Goal: Information Seeking & Learning: Learn about a topic

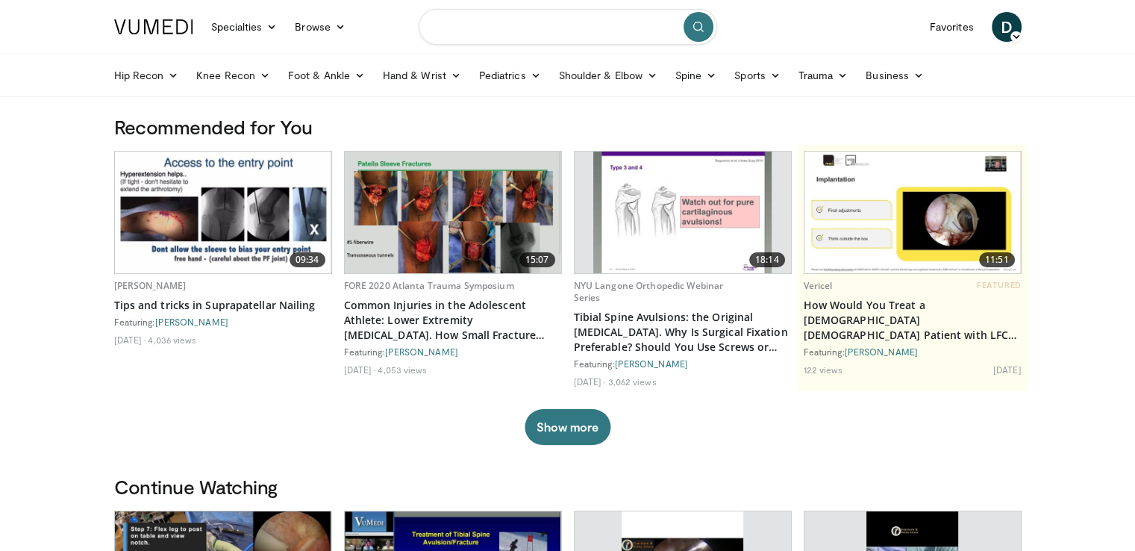
click at [521, 25] on input "Search topics, interventions" at bounding box center [568, 27] width 298 height 36
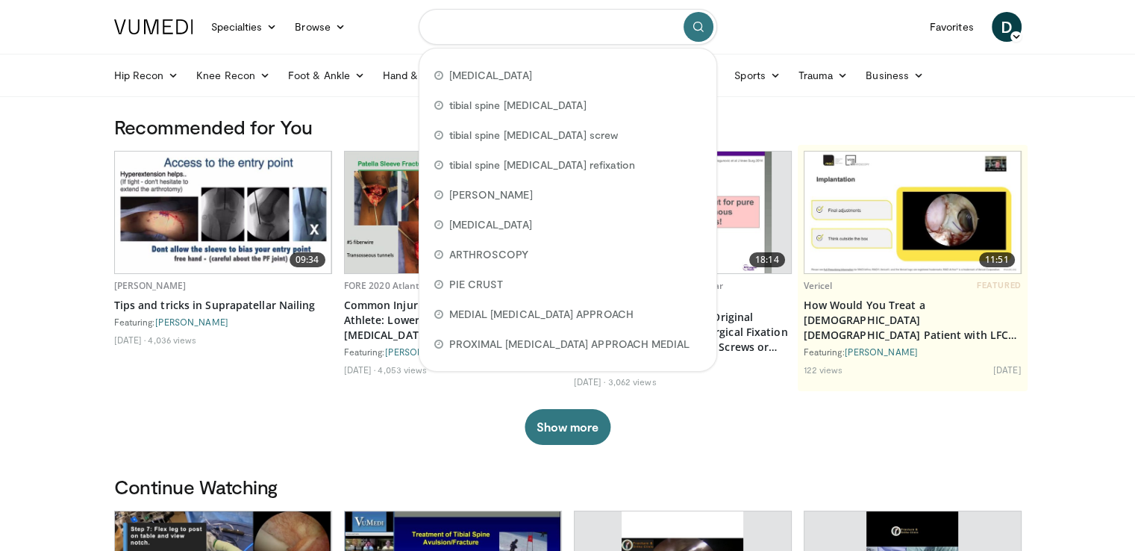
click at [525, 41] on input "Search topics, interventions" at bounding box center [568, 27] width 298 height 36
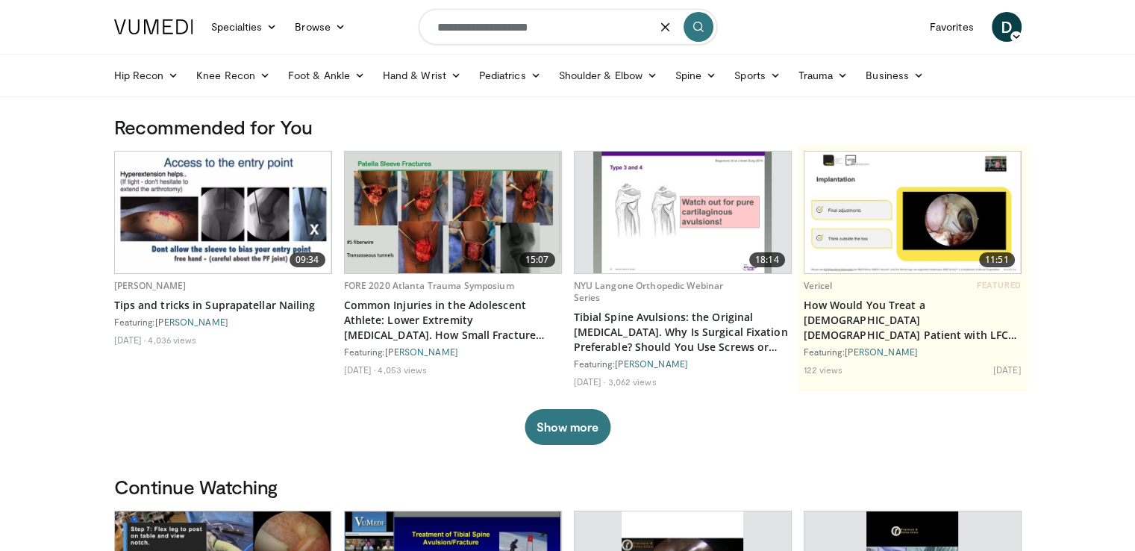
type input "**********"
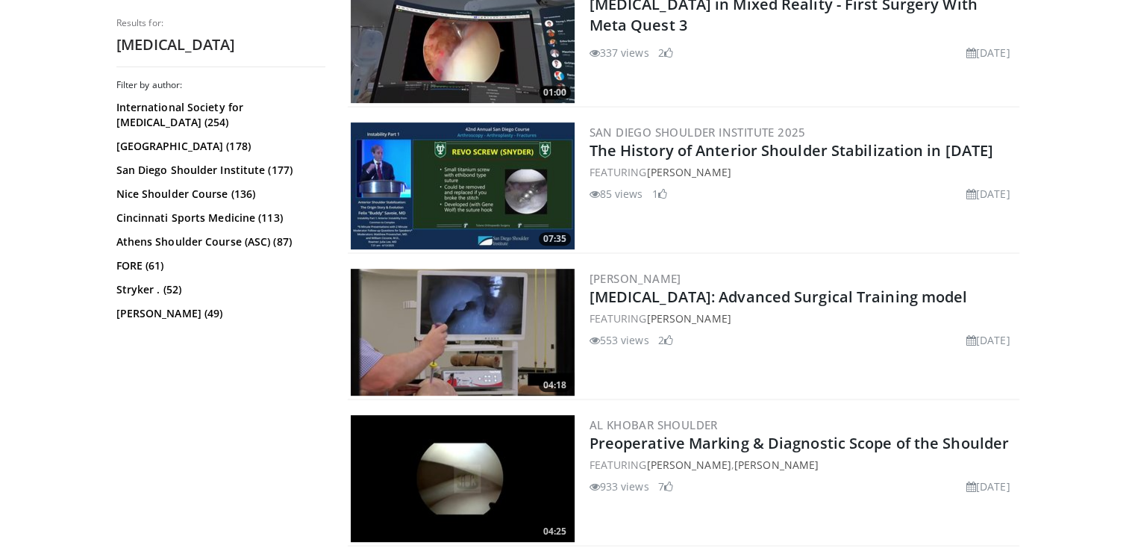
scroll to position [639, 0]
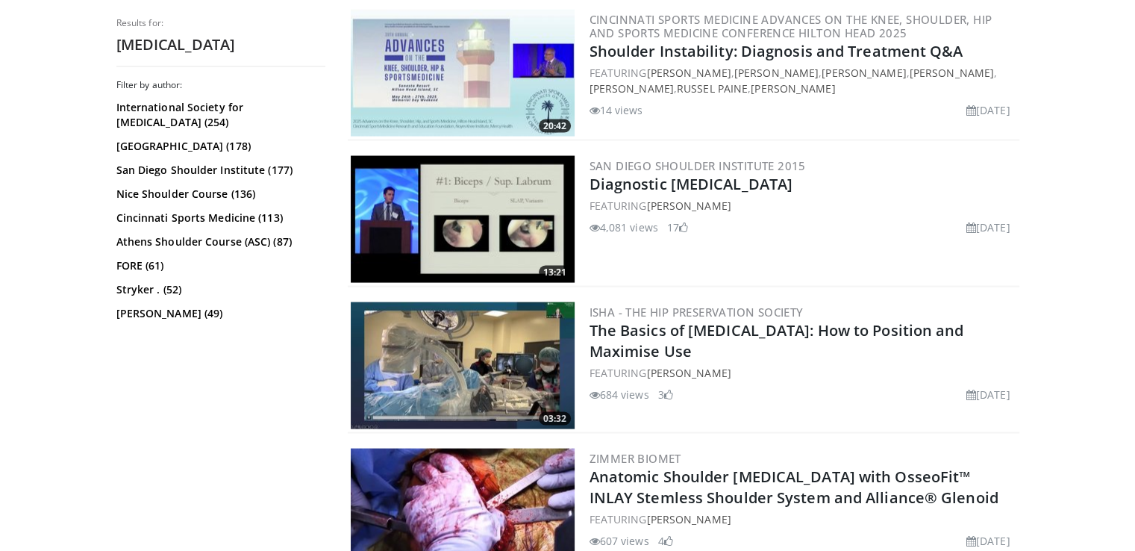
scroll to position [2956, 0]
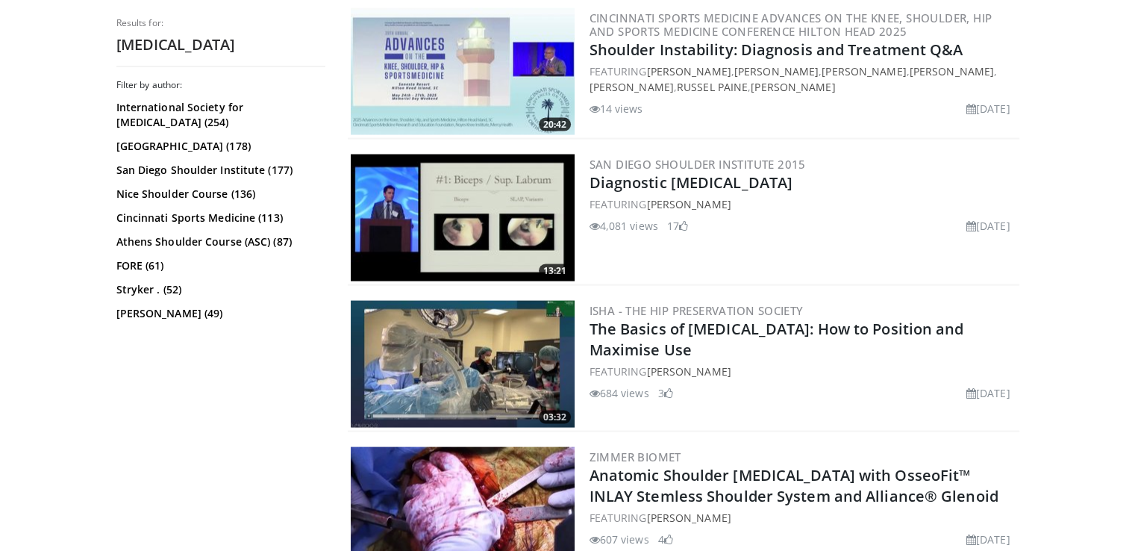
click at [474, 373] on img at bounding box center [463, 364] width 224 height 127
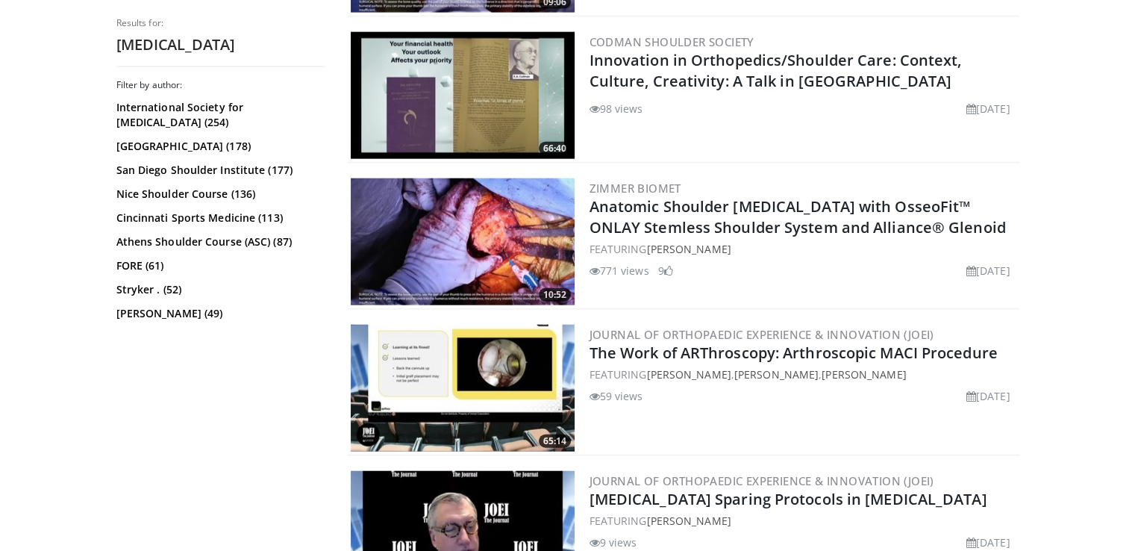
scroll to position [3530, 0]
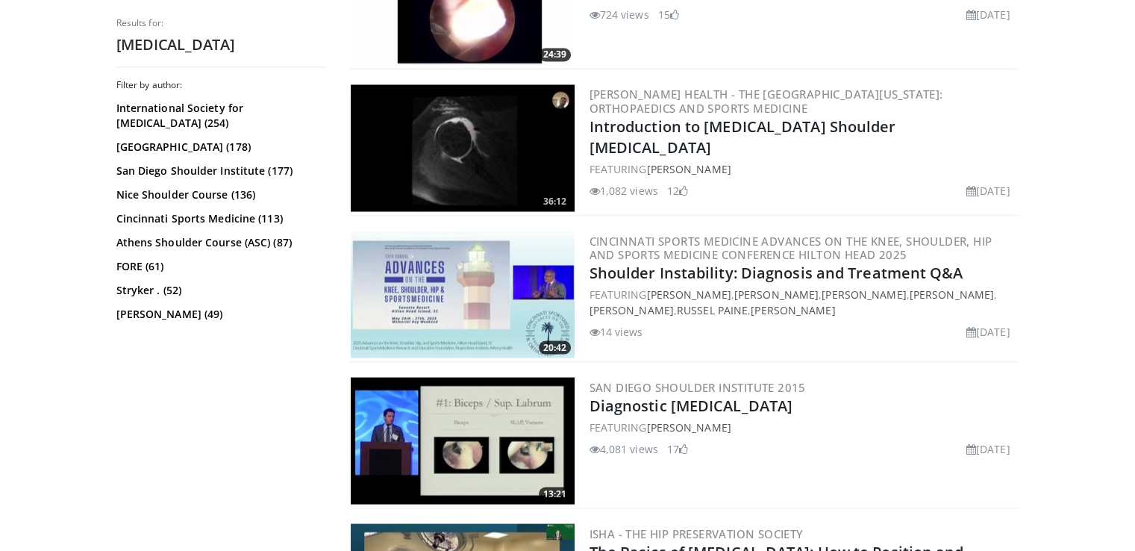
drag, startPoint x: 874, startPoint y: 422, endPoint x: 1107, endPoint y: 329, distance: 250.8
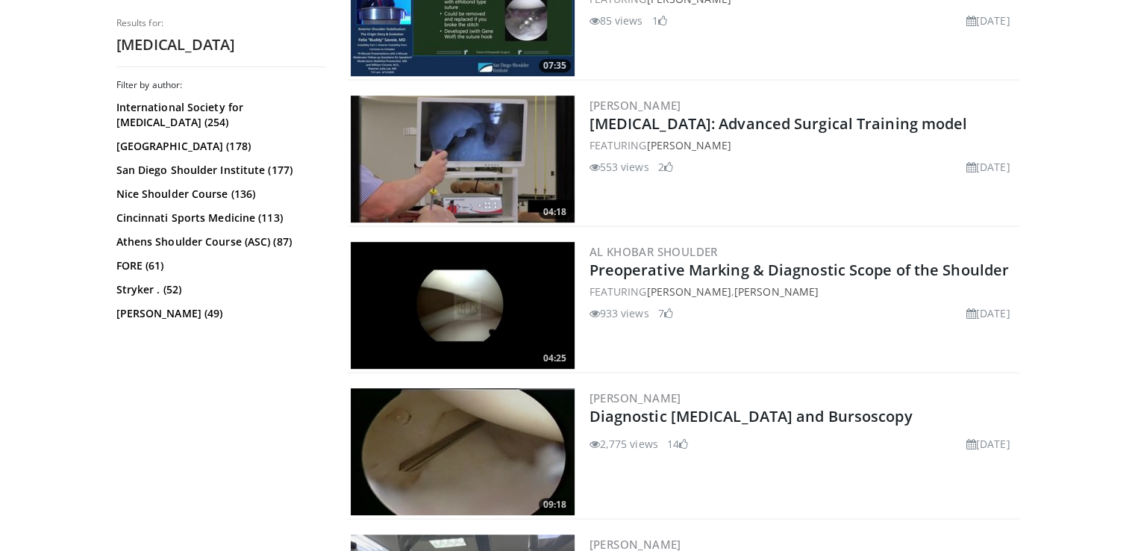
scroll to position [824, 0]
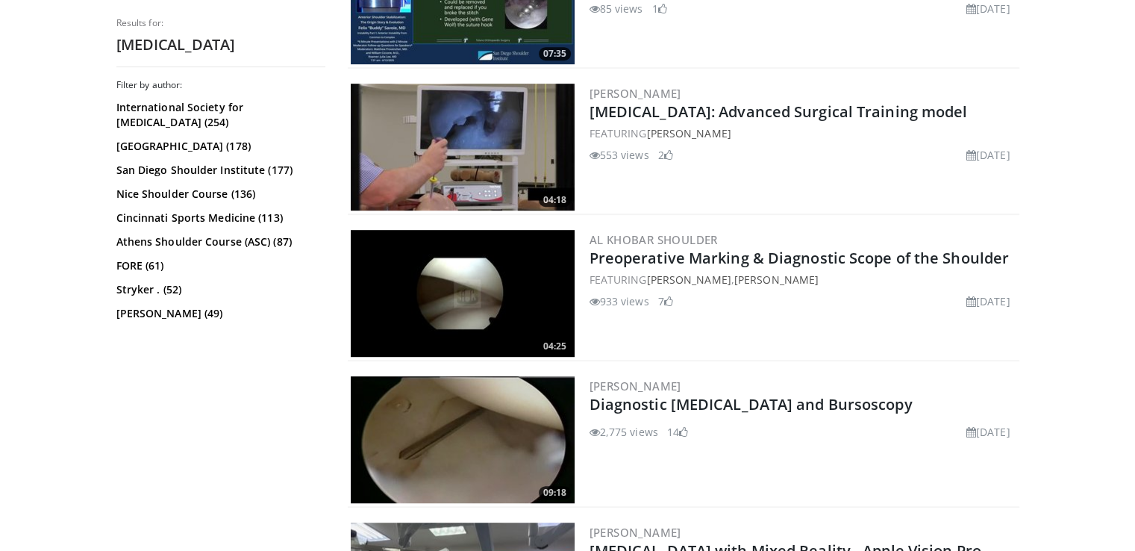
click at [512, 290] on img at bounding box center [463, 293] width 224 height 127
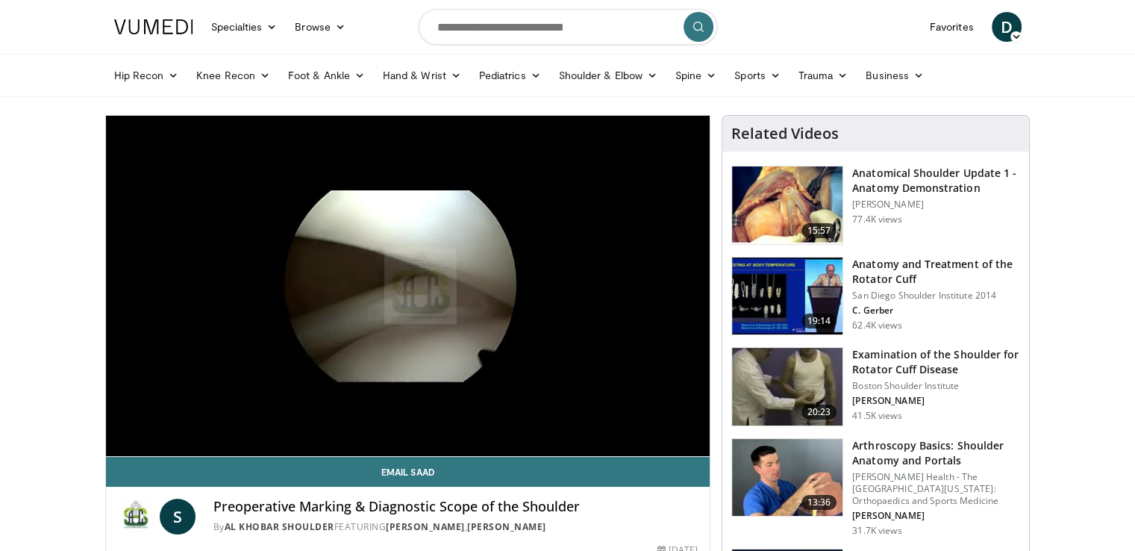
click at [758, 461] on img at bounding box center [787, 478] width 110 height 78
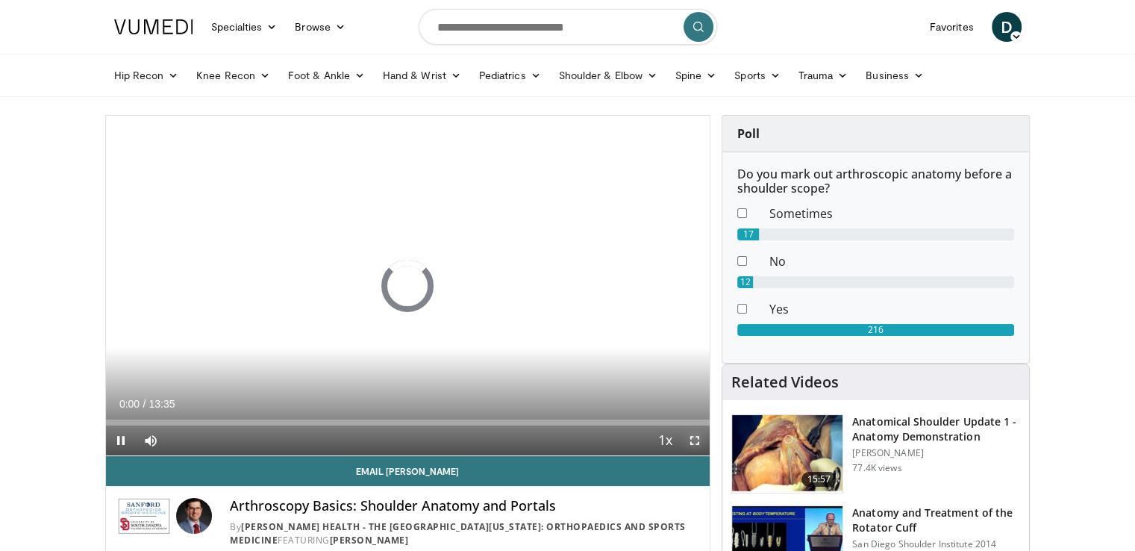
click at [695, 441] on span "Video Player" at bounding box center [695, 440] width 30 height 30
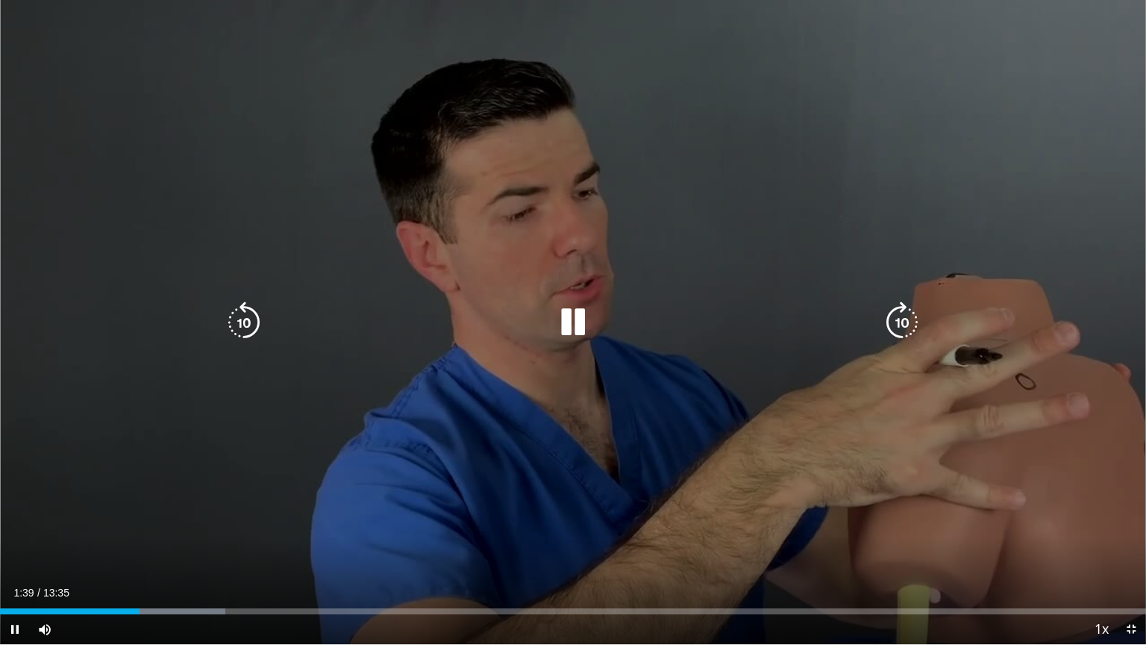
click at [1090, 384] on div "10 seconds Tap to unmute" at bounding box center [573, 322] width 1146 height 644
click at [568, 330] on icon "Video Player" at bounding box center [573, 322] width 42 height 42
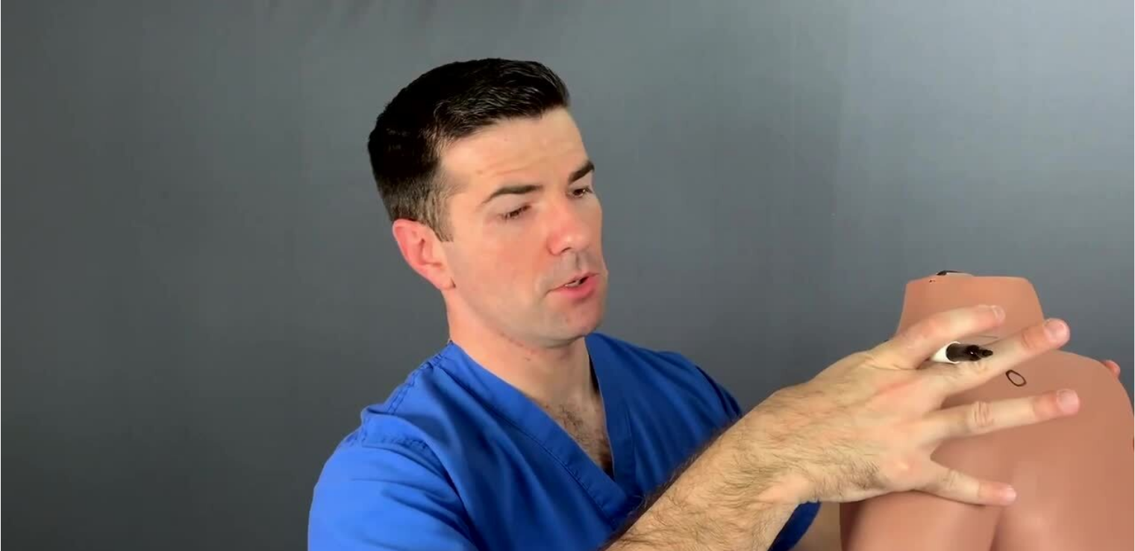
scroll to position [363, 0]
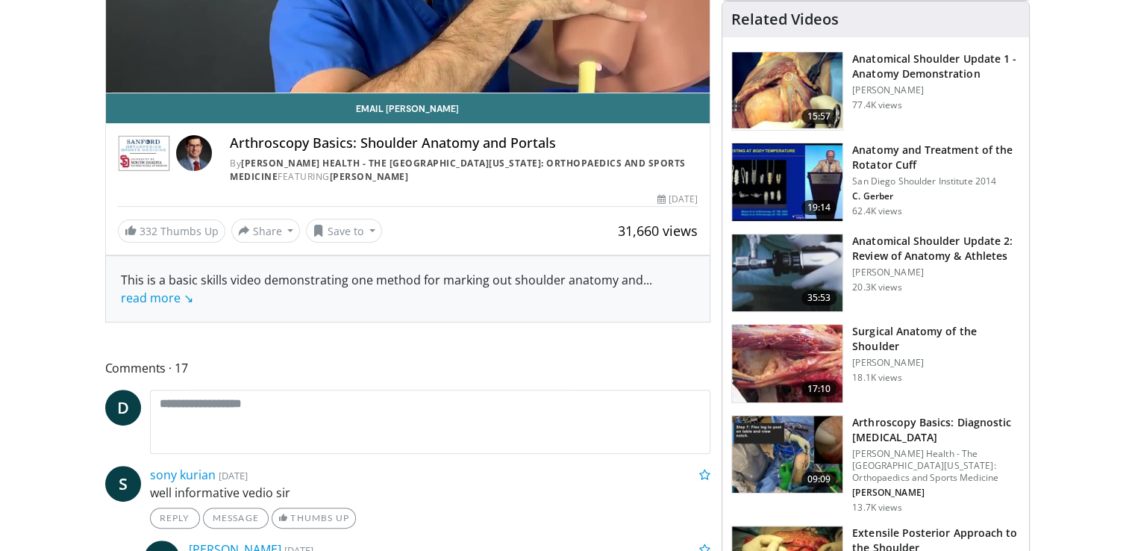
click at [800, 436] on img at bounding box center [787, 455] width 110 height 78
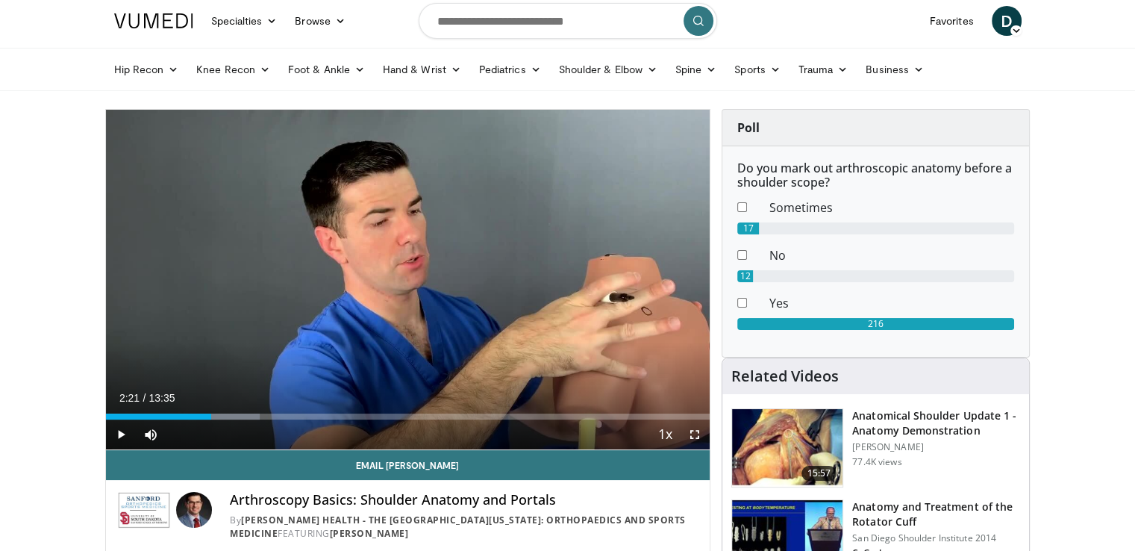
scroll to position [0, 0]
